Goal: Task Accomplishment & Management: Manage account settings

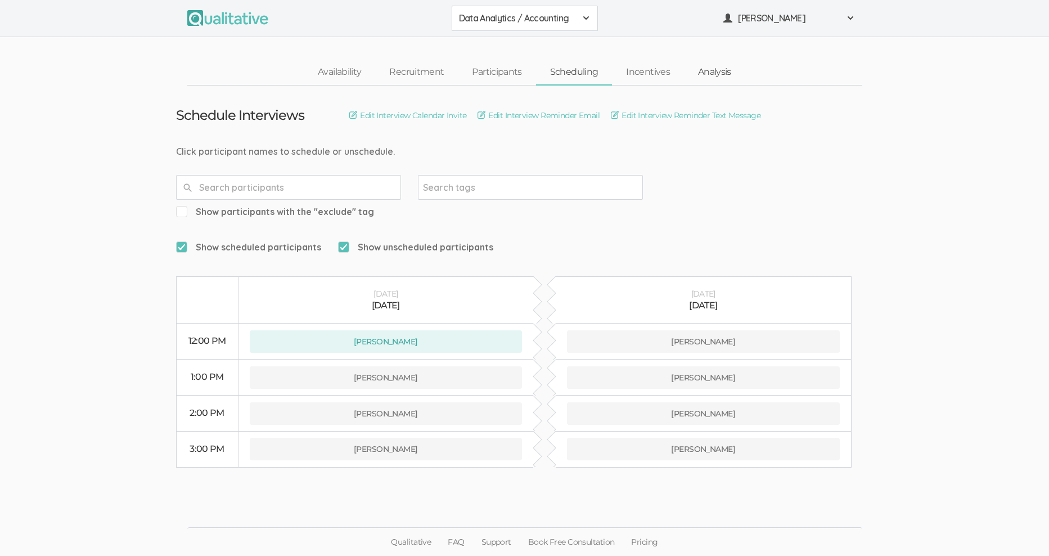
click at [713, 70] on link "Analysis" at bounding box center [714, 72] width 61 height 24
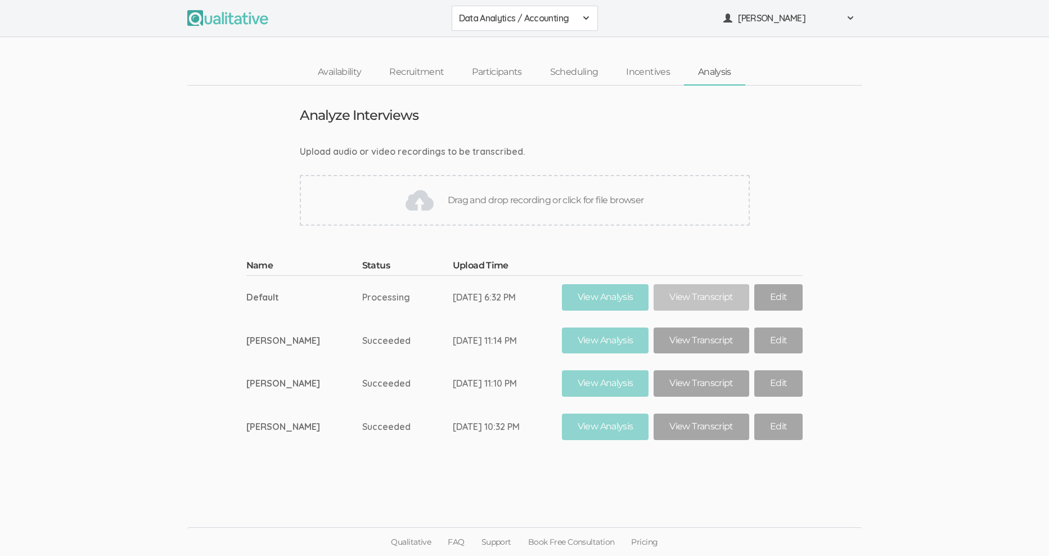
click at [157, 196] on ui-view "Upload audio or video recordings to be transcribed. Drag and drop recording or …" at bounding box center [524, 185] width 1049 height 80
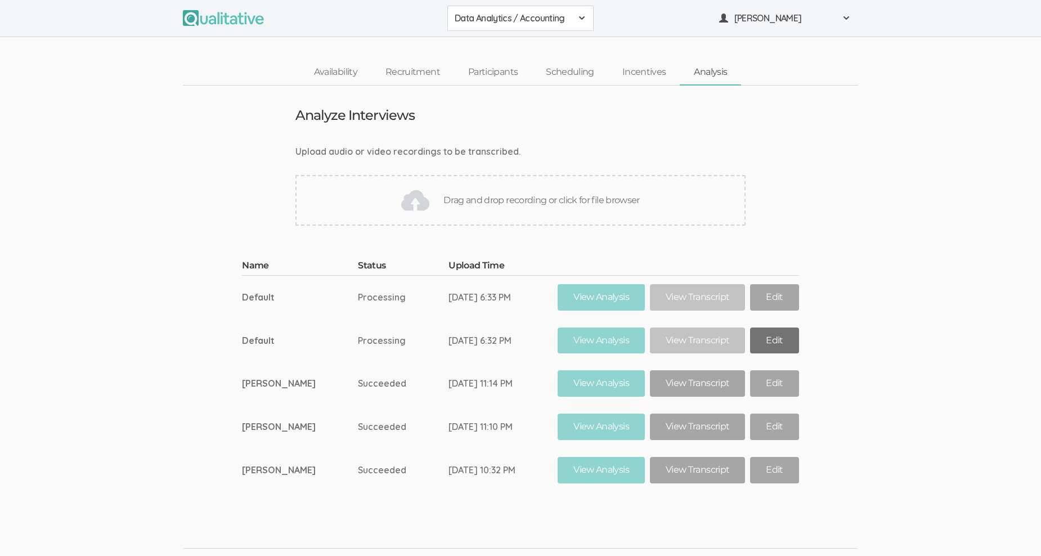
click at [763, 338] on link "Edit" at bounding box center [774, 340] width 48 height 26
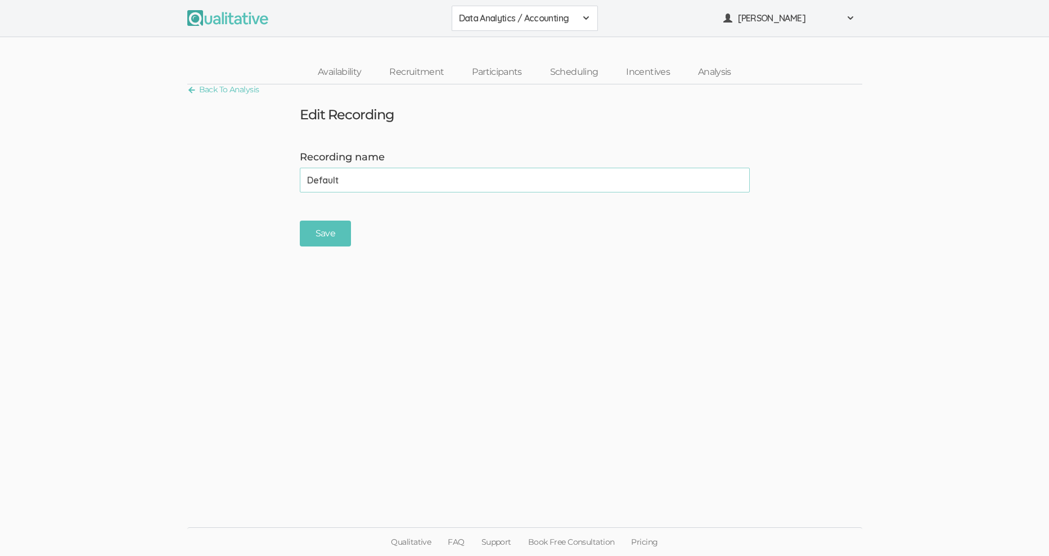
drag, startPoint x: 368, startPoint y: 181, endPoint x: 286, endPoint y: 181, distance: 82.1
click at [286, 181] on form "Recording name Default (success) Save" at bounding box center [524, 198] width 1049 height 97
type input "[PERSON_NAME]"
click at [326, 228] on input "Save" at bounding box center [325, 234] width 51 height 26
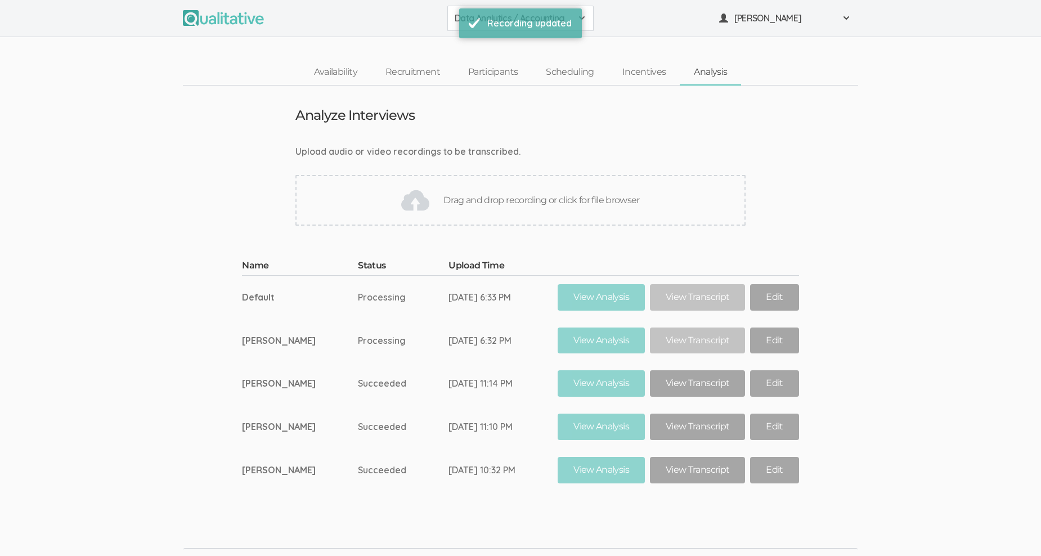
click at [871, 341] on ui-view "Name Status Upload Time Default Processing [DATE] 6:33 PM View Analysis View Tr…" at bounding box center [520, 366] width 1041 height 249
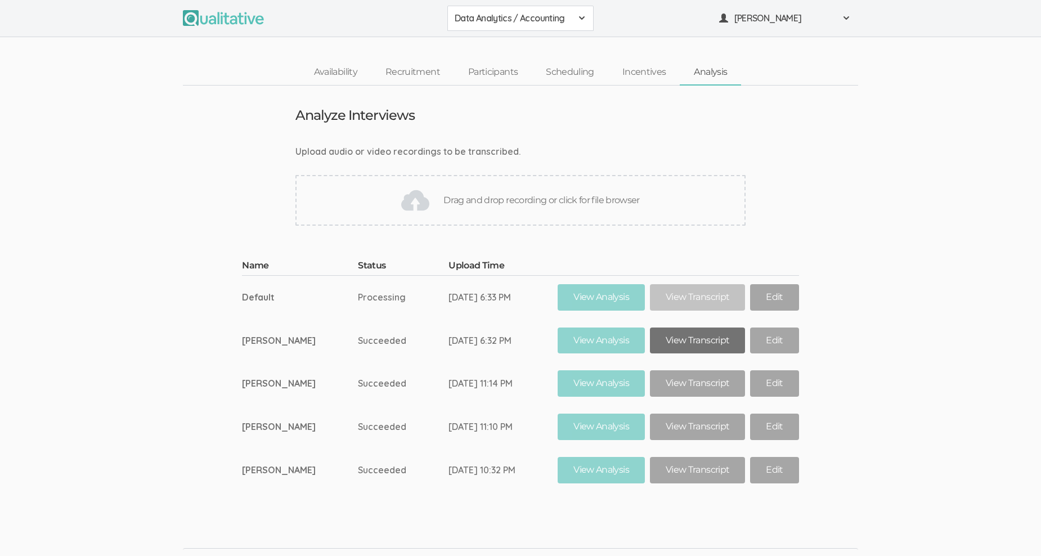
click at [688, 338] on link "View Transcript" at bounding box center [697, 340] width 95 height 26
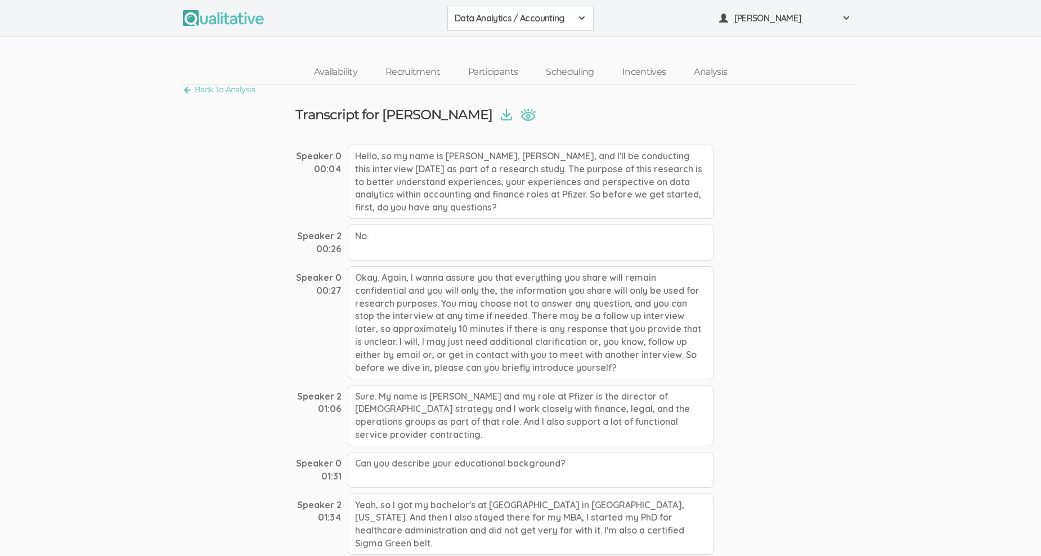
click at [501, 113] on img at bounding box center [506, 115] width 11 height 12
click at [559, 71] on link "Scheduling" at bounding box center [570, 72] width 77 height 24
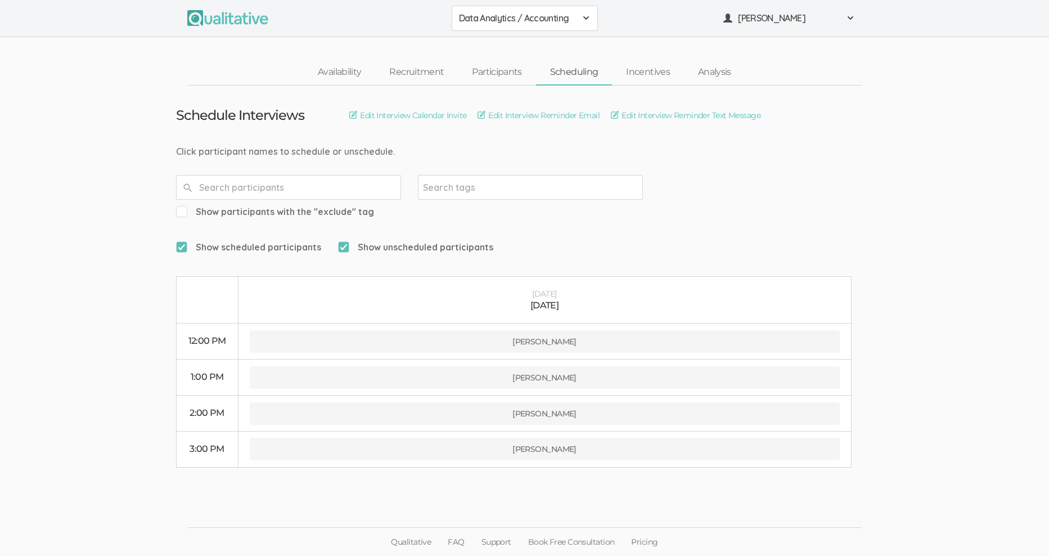
click at [653, 235] on form "Show scheduled participants Show unscheduled participants" at bounding box center [525, 247] width 698 height 24
click at [551, 15] on span "Data Analytics / Accounting" at bounding box center [517, 18] width 117 height 13
click at [554, 65] on span "Data Analytics / Sr Management" at bounding box center [525, 69] width 132 height 13
